Goal: Check status: Check status

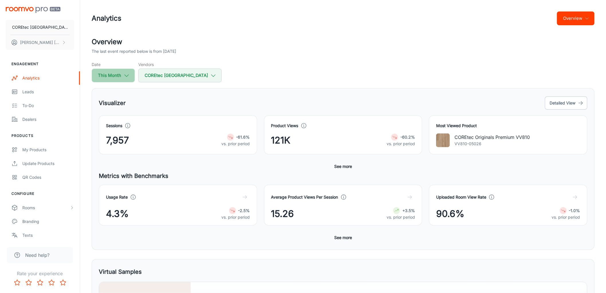
click at [115, 75] on button "This Month" at bounding box center [113, 75] width 43 height 14
select select "7"
select select "2025"
select select "7"
select select "2025"
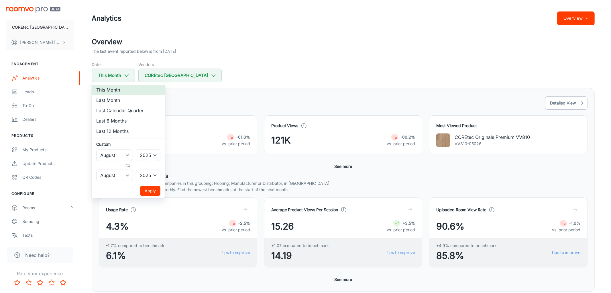
click at [115, 94] on li "This Month" at bounding box center [128, 90] width 73 height 10
click at [114, 101] on li "Last Month" at bounding box center [128, 100] width 73 height 10
select select "6"
click at [148, 191] on button "Apply" at bounding box center [150, 190] width 20 height 10
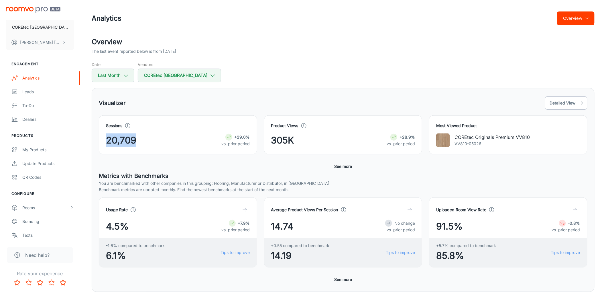
drag, startPoint x: 147, startPoint y: 140, endPoint x: 93, endPoint y: 141, distance: 53.3
click at [93, 141] on div "Sessions 20,709 +29.0% vs. prior period" at bounding box center [174, 131] width 165 height 46
copy span "20,709"
click at [284, 101] on div "Visualizer Detailed View" at bounding box center [343, 102] width 489 height 15
